Goal: Information Seeking & Learning: Learn about a topic

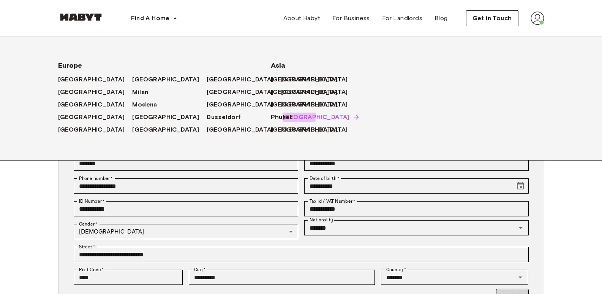
click at [283, 115] on span "[GEOGRAPHIC_DATA]" at bounding box center [316, 116] width 67 height 9
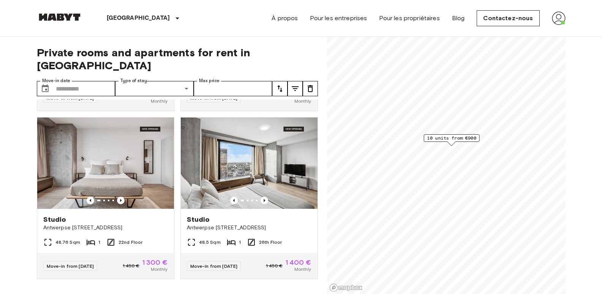
scroll to position [661, 0]
click at [120, 201] on icon "Previous image" at bounding box center [121, 200] width 8 height 8
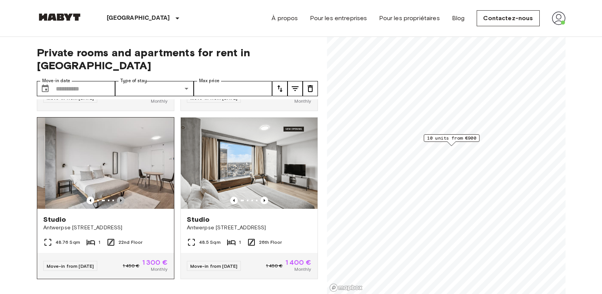
click at [120, 201] on icon "Previous image" at bounding box center [121, 200] width 8 height 8
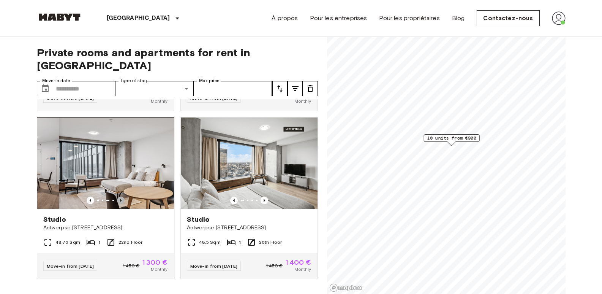
click at [120, 201] on icon "Previous image" at bounding box center [121, 200] width 8 height 8
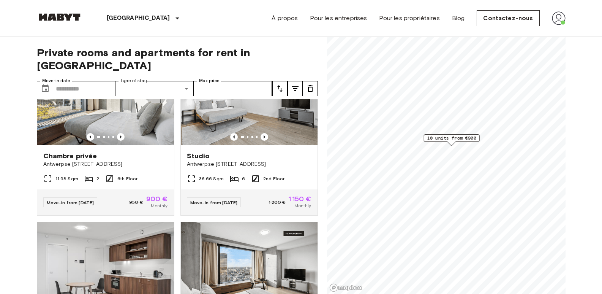
scroll to position [544, 0]
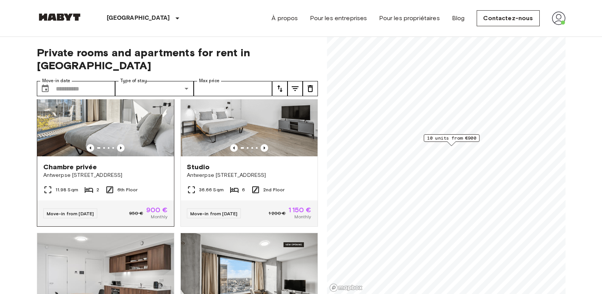
click at [109, 108] on img at bounding box center [105, 110] width 137 height 91
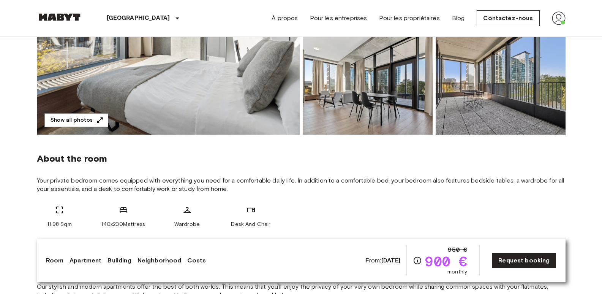
scroll to position [160, 0]
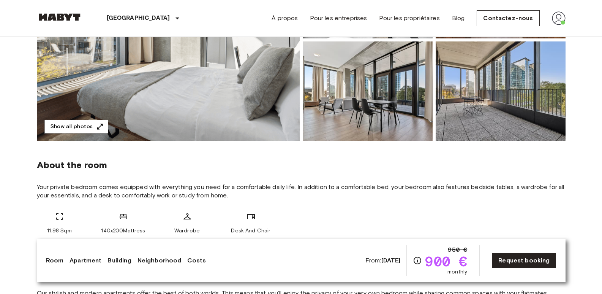
click at [211, 100] on img at bounding box center [168, 40] width 263 height 202
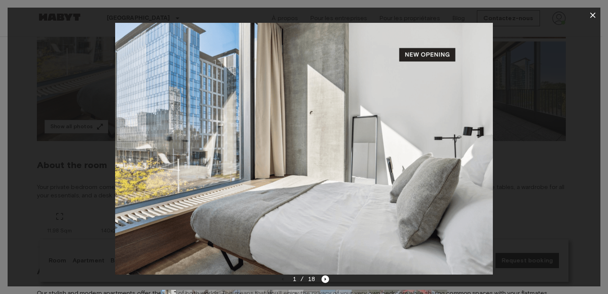
drag, startPoint x: 607, startPoint y: 81, endPoint x: 601, endPoint y: 187, distance: 105.8
click at [601, 187] on div at bounding box center [304, 147] width 608 height 294
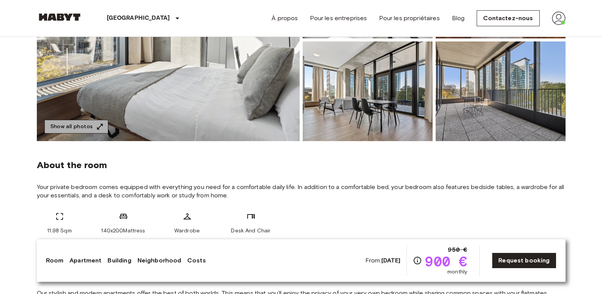
click at [84, 125] on button "Show all photos" at bounding box center [76, 127] width 64 height 14
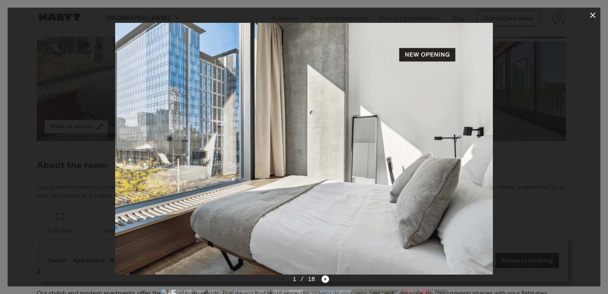
click at [527, 142] on div at bounding box center [304, 148] width 593 height 251
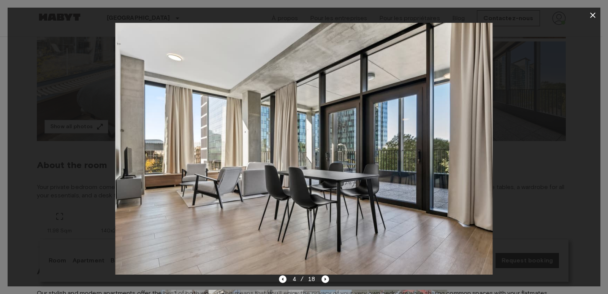
drag, startPoint x: 506, startPoint y: 178, endPoint x: 519, endPoint y: 64, distance: 114.3
click at [519, 64] on div at bounding box center [304, 148] width 593 height 251
drag, startPoint x: 603, startPoint y: 152, endPoint x: 606, endPoint y: 139, distance: 12.9
click at [602, 139] on div at bounding box center [304, 147] width 608 height 294
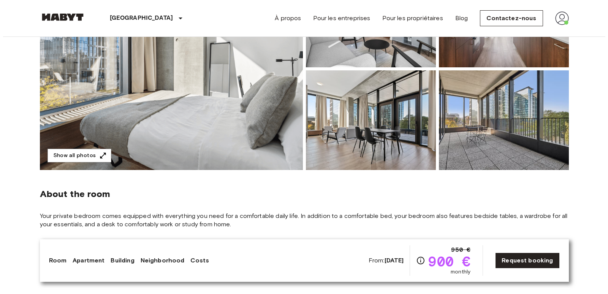
scroll to position [118, 0]
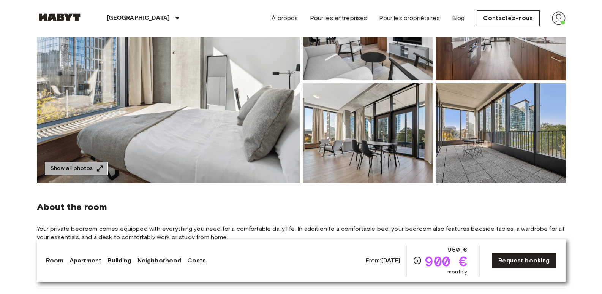
click at [58, 171] on button "Show all photos" at bounding box center [76, 168] width 64 height 14
